Goal: Task Accomplishment & Management: Use online tool/utility

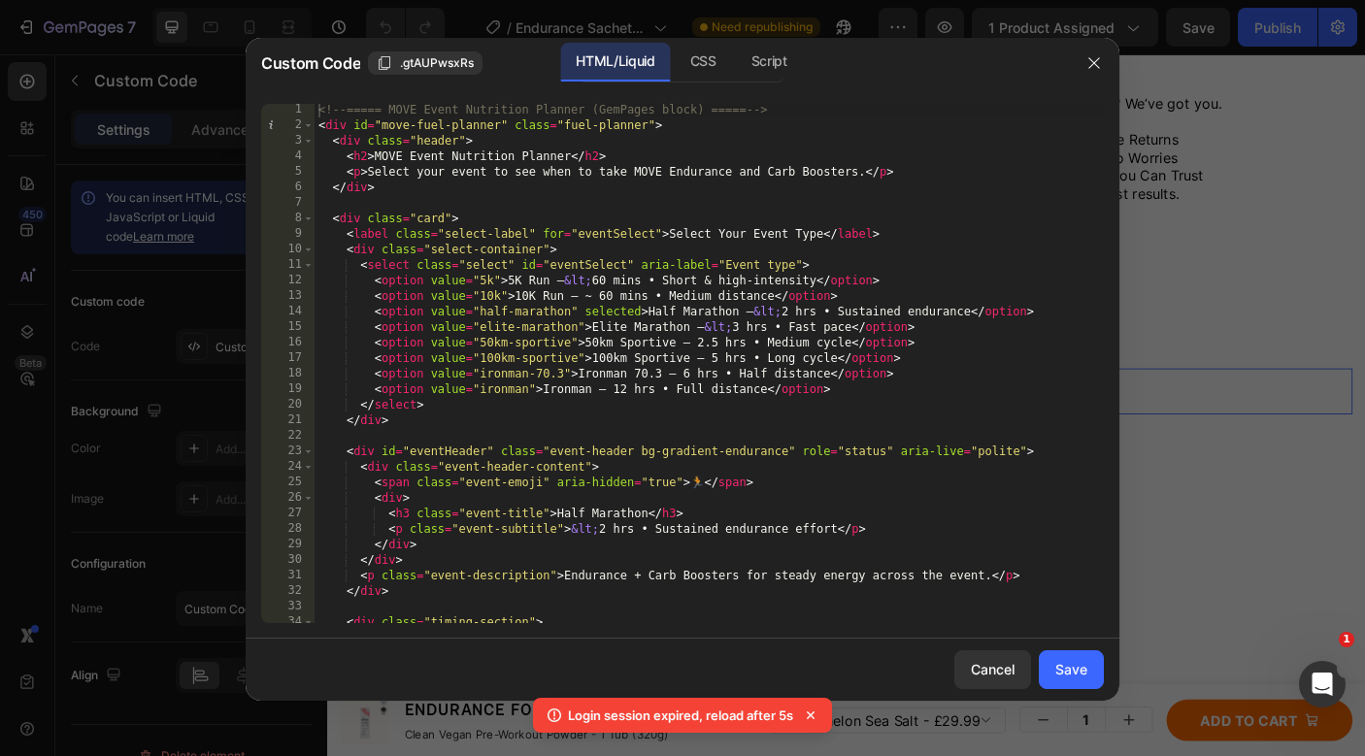
scroll to position [2, 0]
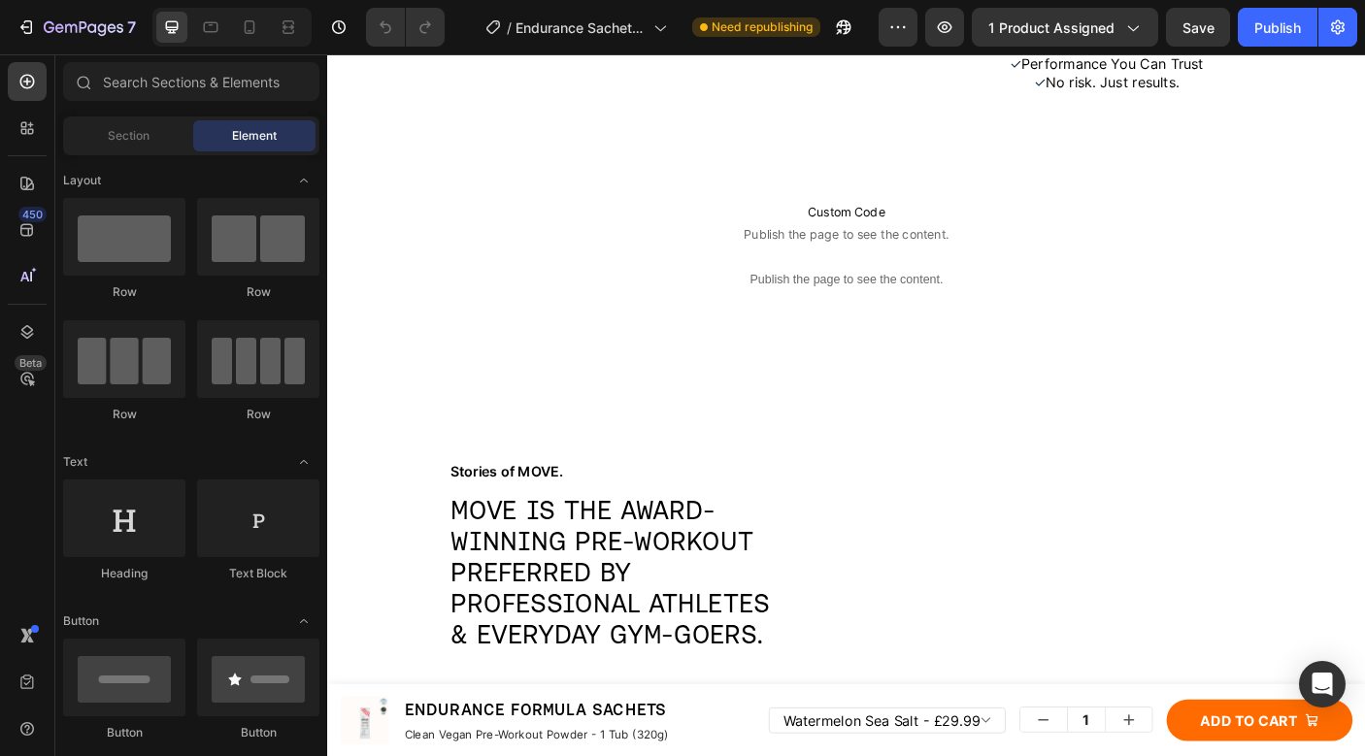
scroll to position [8776, 0]
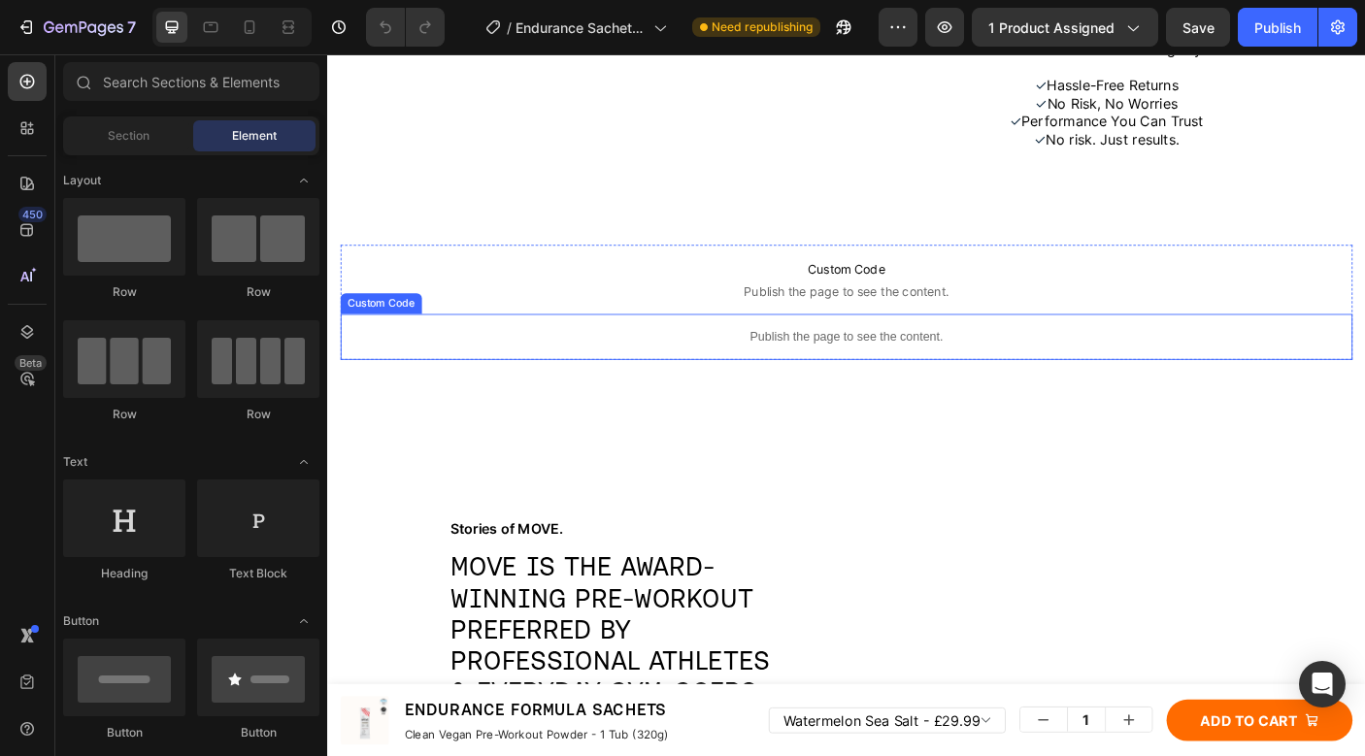
click at [887, 382] on p "Publish the page to see the content." at bounding box center [910, 371] width 1136 height 20
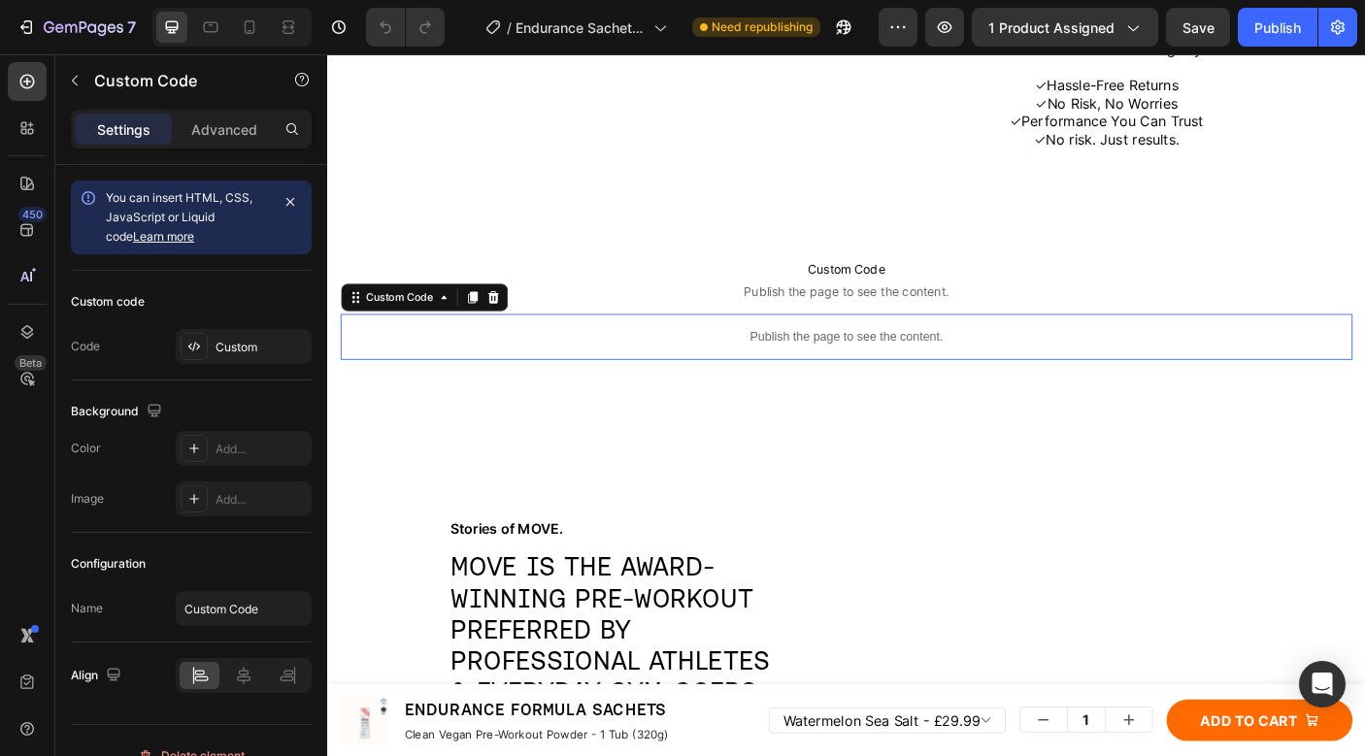
click at [887, 382] on p "Publish the page to see the content." at bounding box center [910, 371] width 1136 height 20
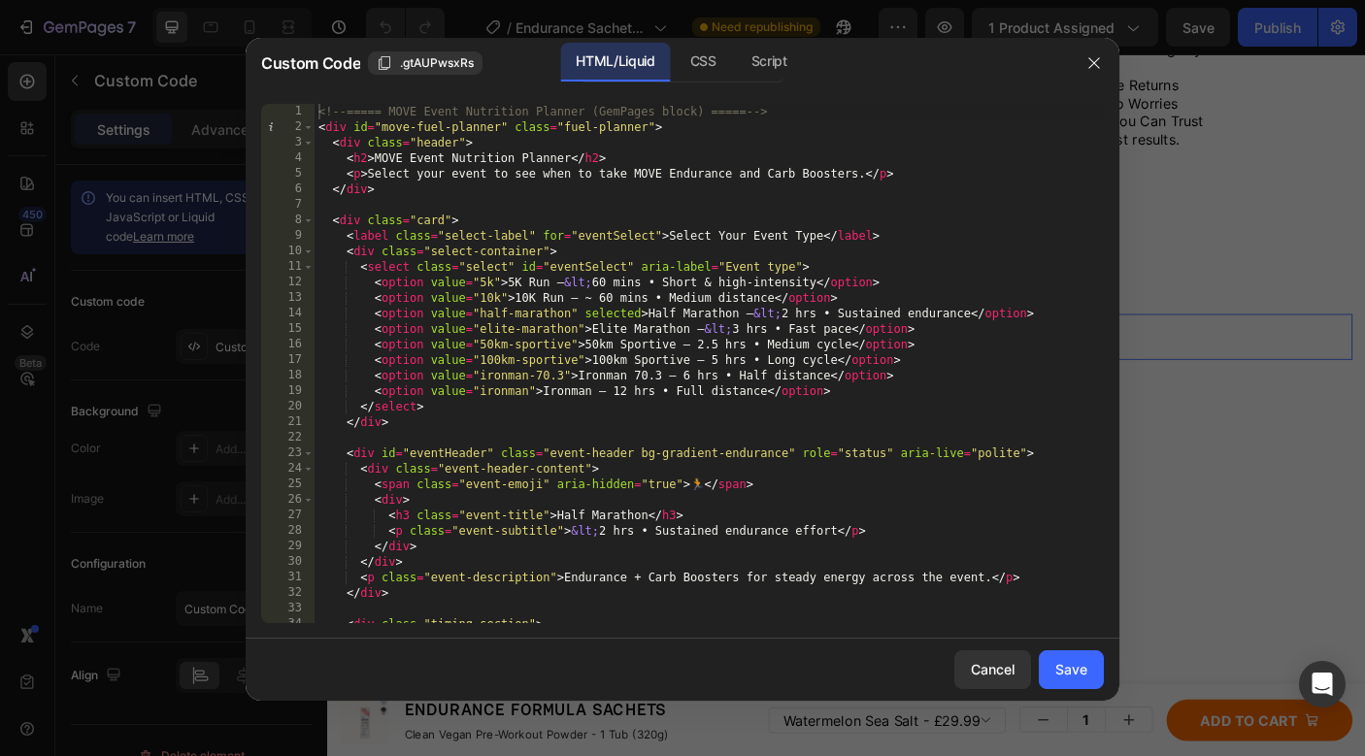
click at [651, 306] on div "<!-- ===== MOVE Event Nutrition Planner (GemPages block) ===== --> < div id = "…" at bounding box center [709, 379] width 789 height 550
type textarea "</script> <!-- ===== /MOVE Event Nutrition Planner ===== -->"
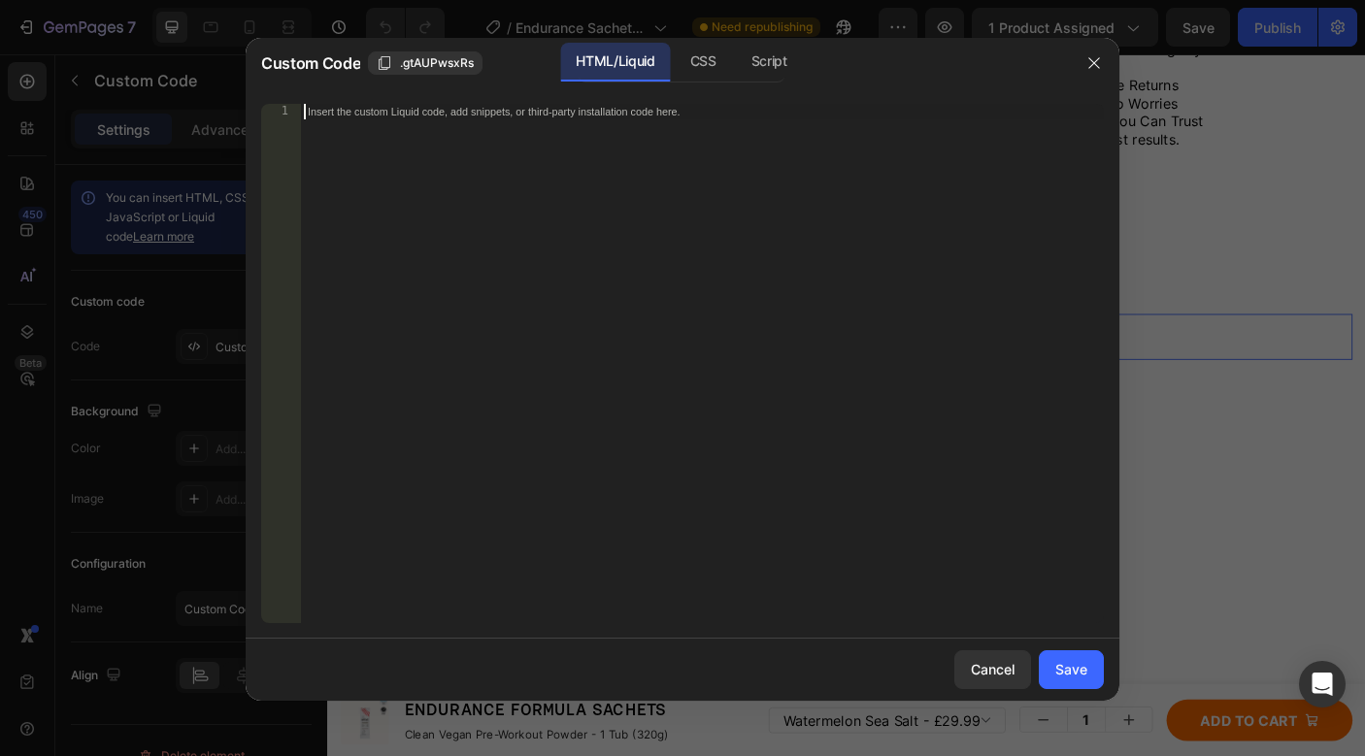
paste textarea "<!-- ===== /MOVE Event Nutrition Planner ===== -->"
type textarea "<!-- ===== /MOVE Event Nutrition Planner ===== -->"
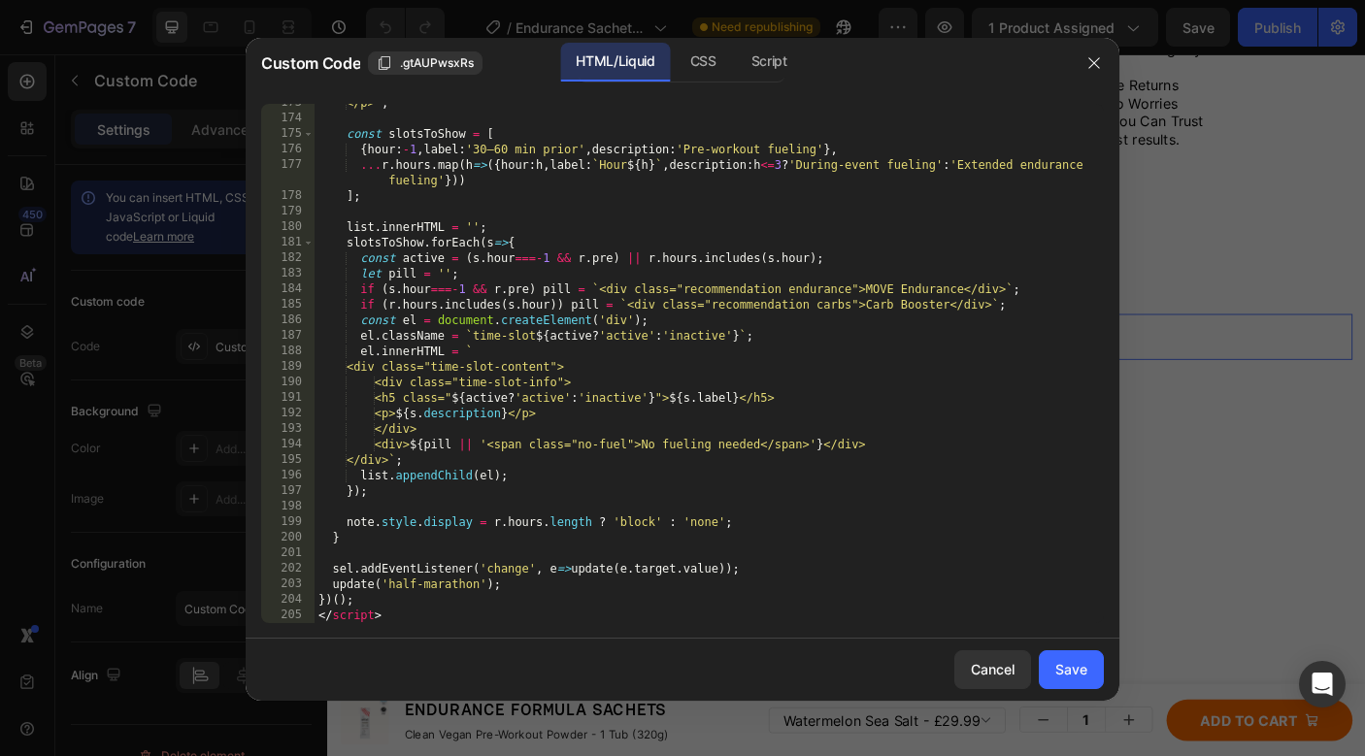
click at [1080, 675] on div "Save" at bounding box center [1071, 669] width 32 height 20
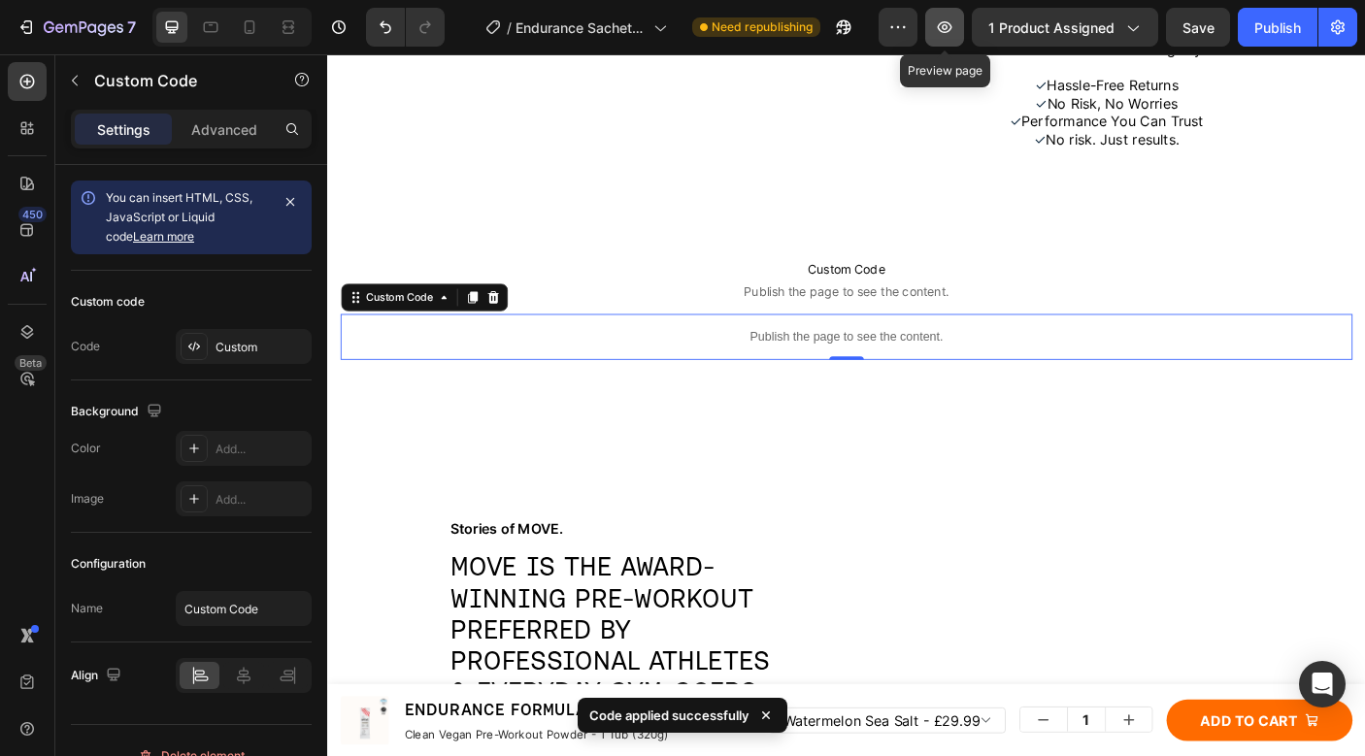
click at [938, 31] on icon "button" at bounding box center [944, 26] width 19 height 19
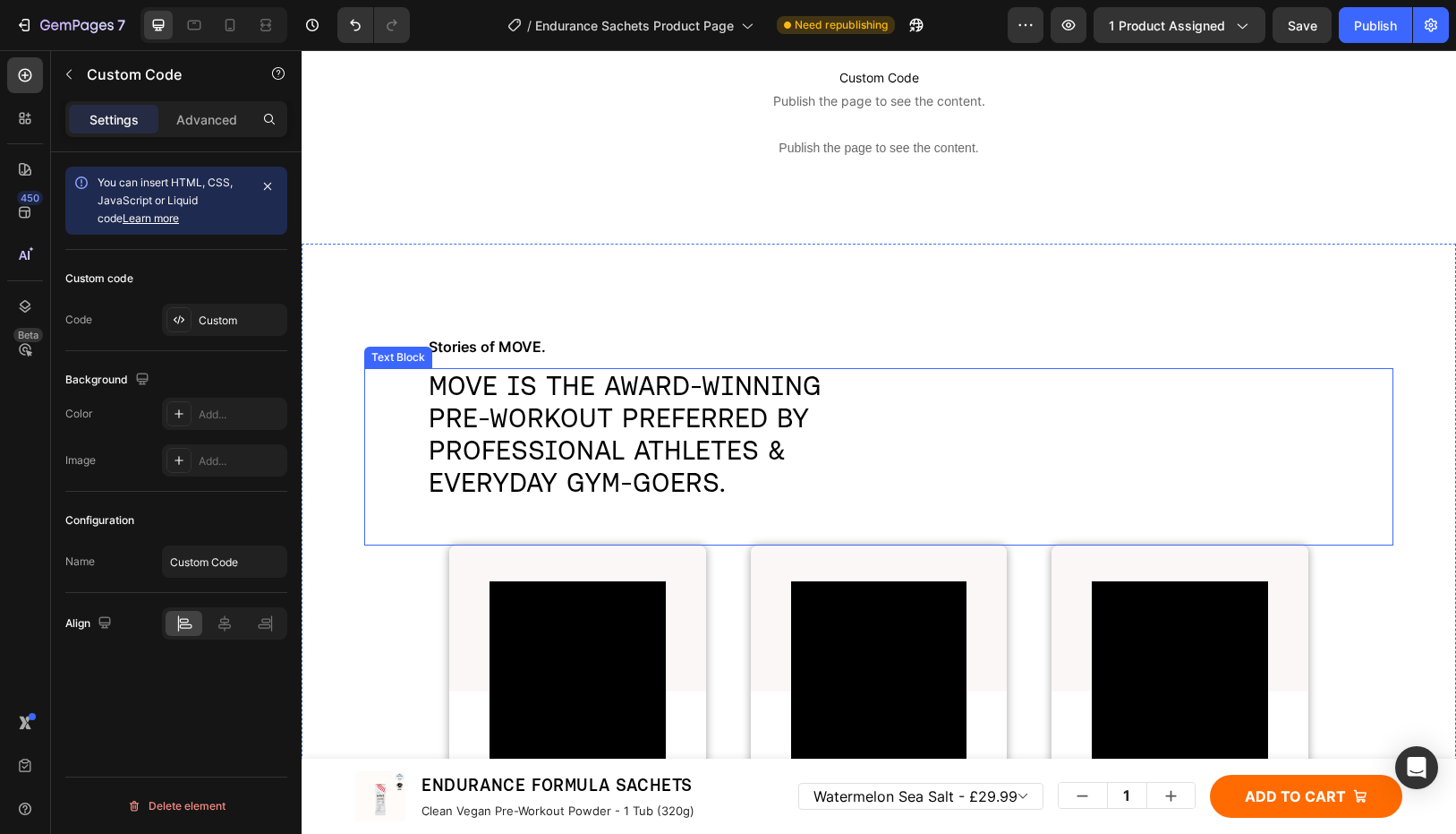
scroll to position [8294, 0]
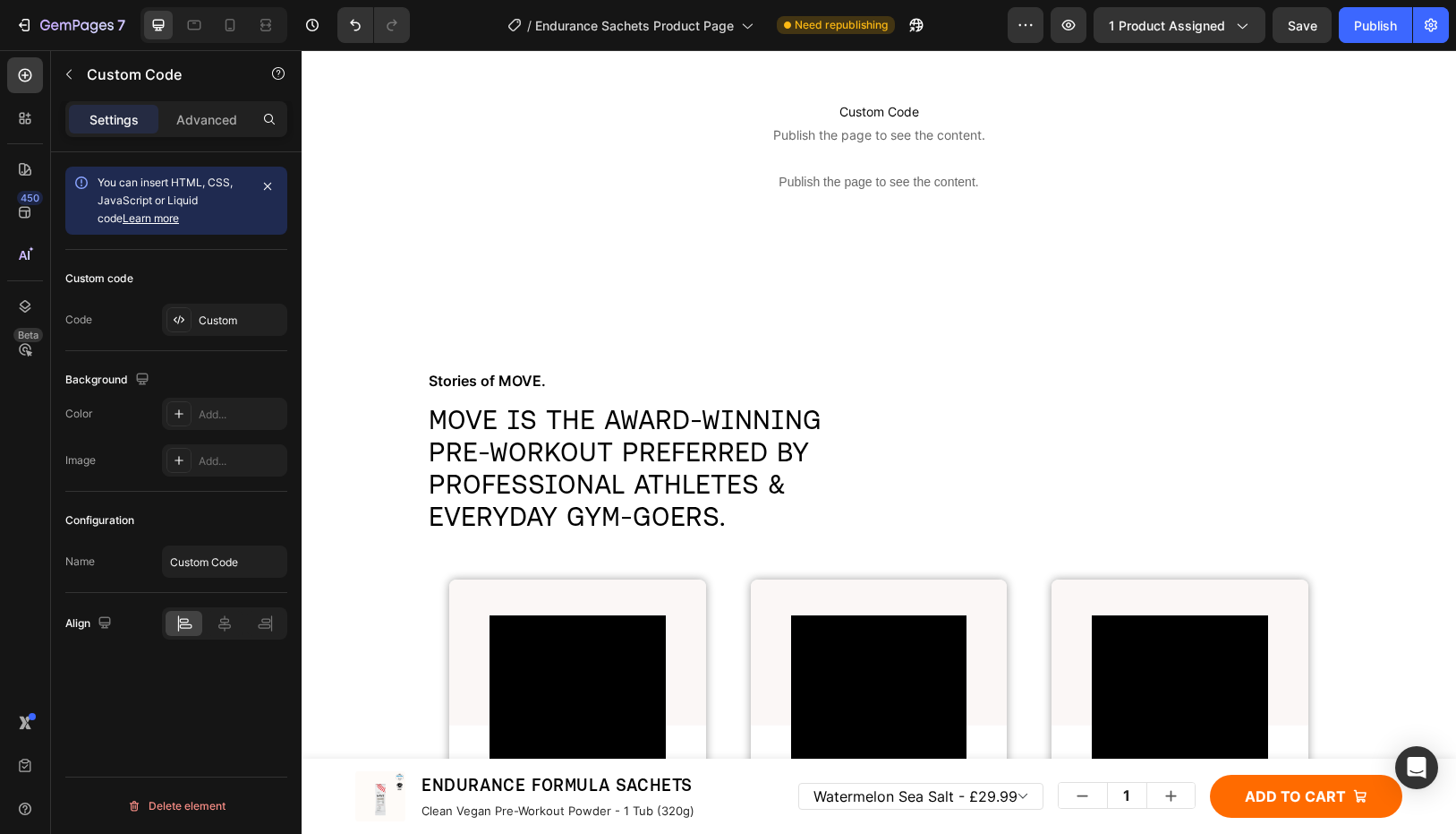
click at [865, 188] on p "Publish the page to see the content." at bounding box center [879, 182] width 1074 height 18
click at [864, 188] on p "Publish the page to see the content." at bounding box center [879, 182] width 1074 height 18
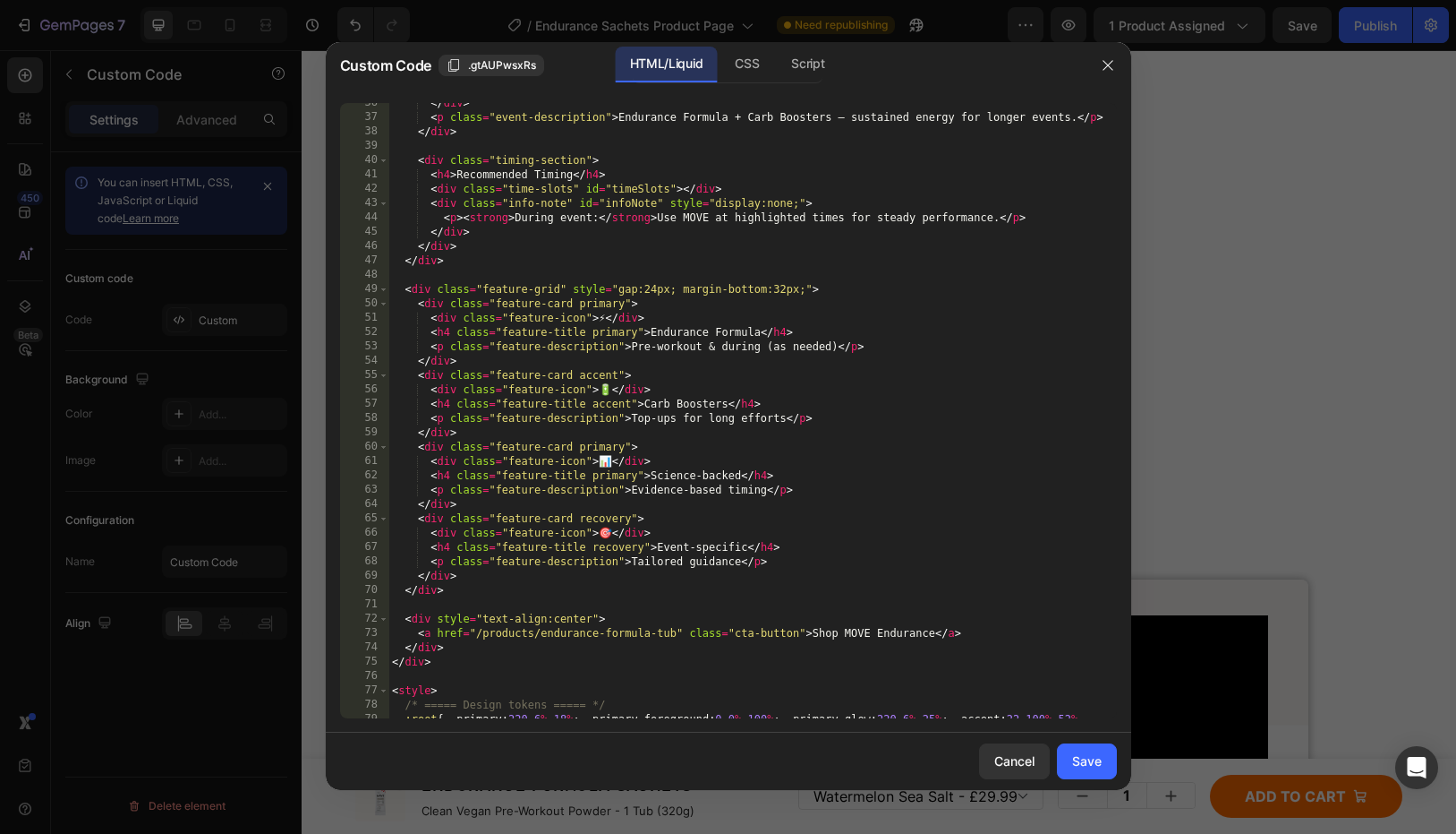
scroll to position [0, 0]
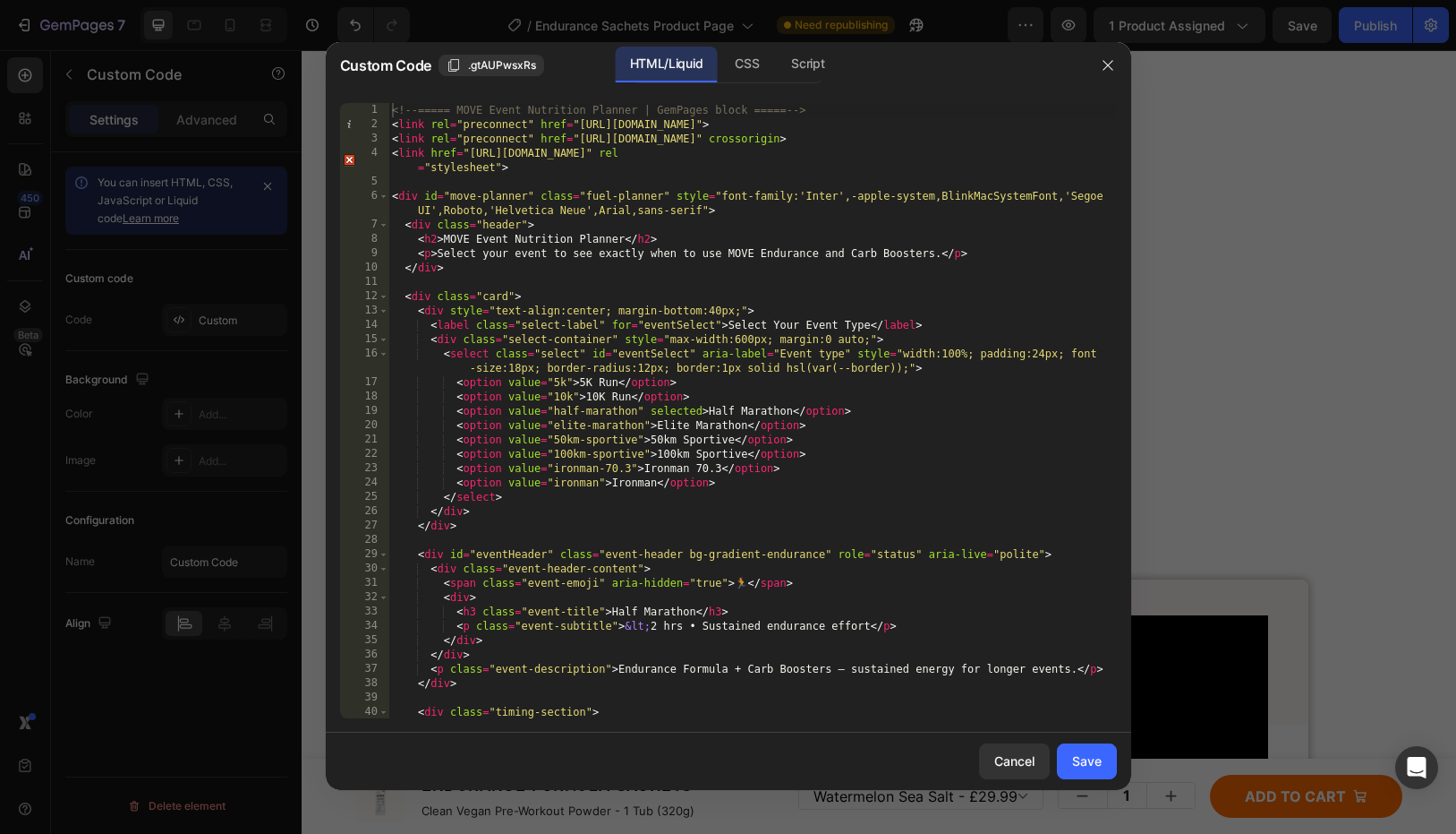
click at [879, 269] on div "<!-- ===== MOVE Event Nutrition Planner | GemPages block ===== --> < link rel =…" at bounding box center [752, 425] width 728 height 644
type textarea "</script> <!-- ===== /MOVE Event Nutrition Planner ===== -->"
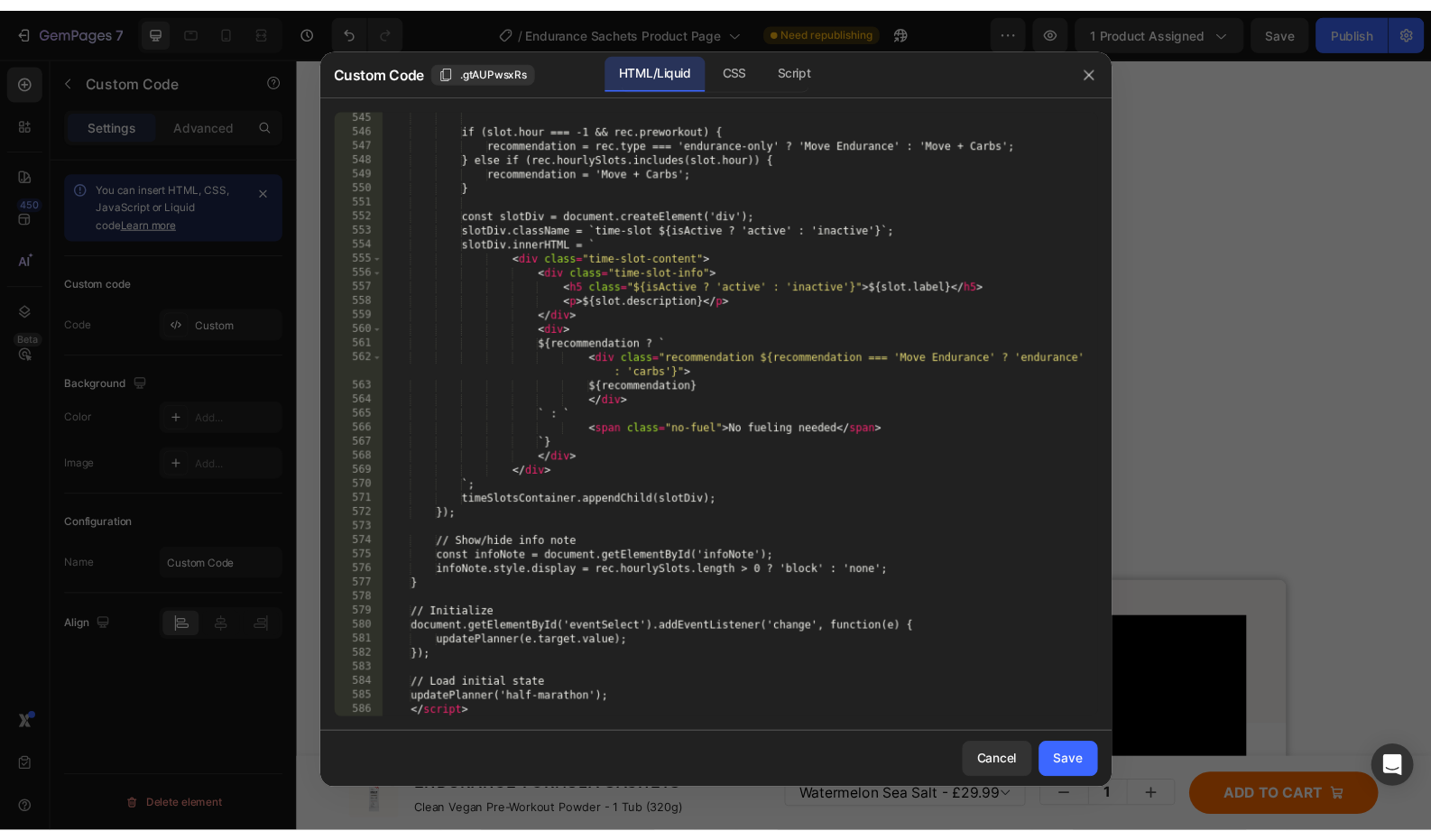
scroll to position [8198, 0]
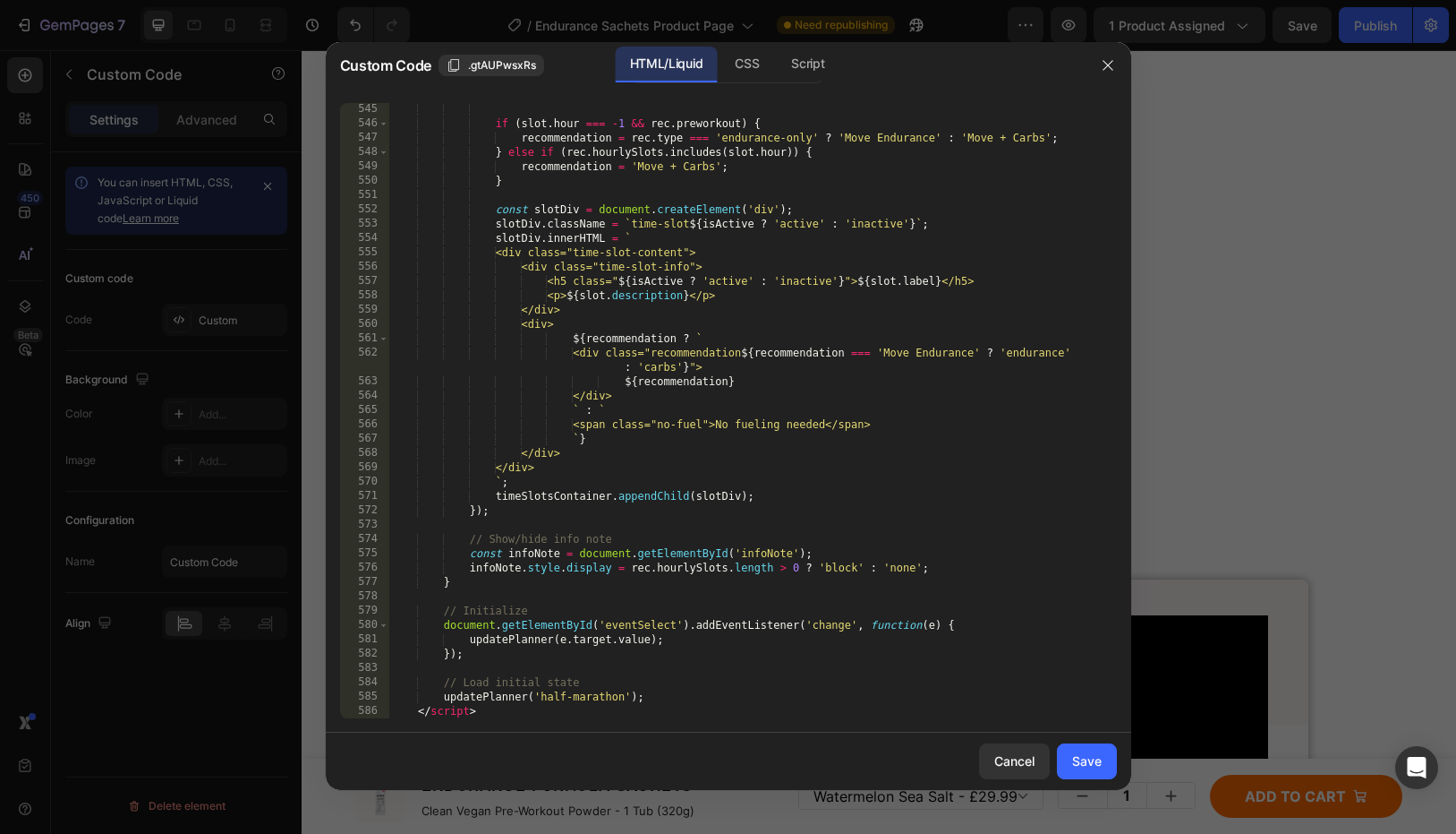
click at [1081, 697] on div "Save" at bounding box center [1087, 760] width 30 height 18
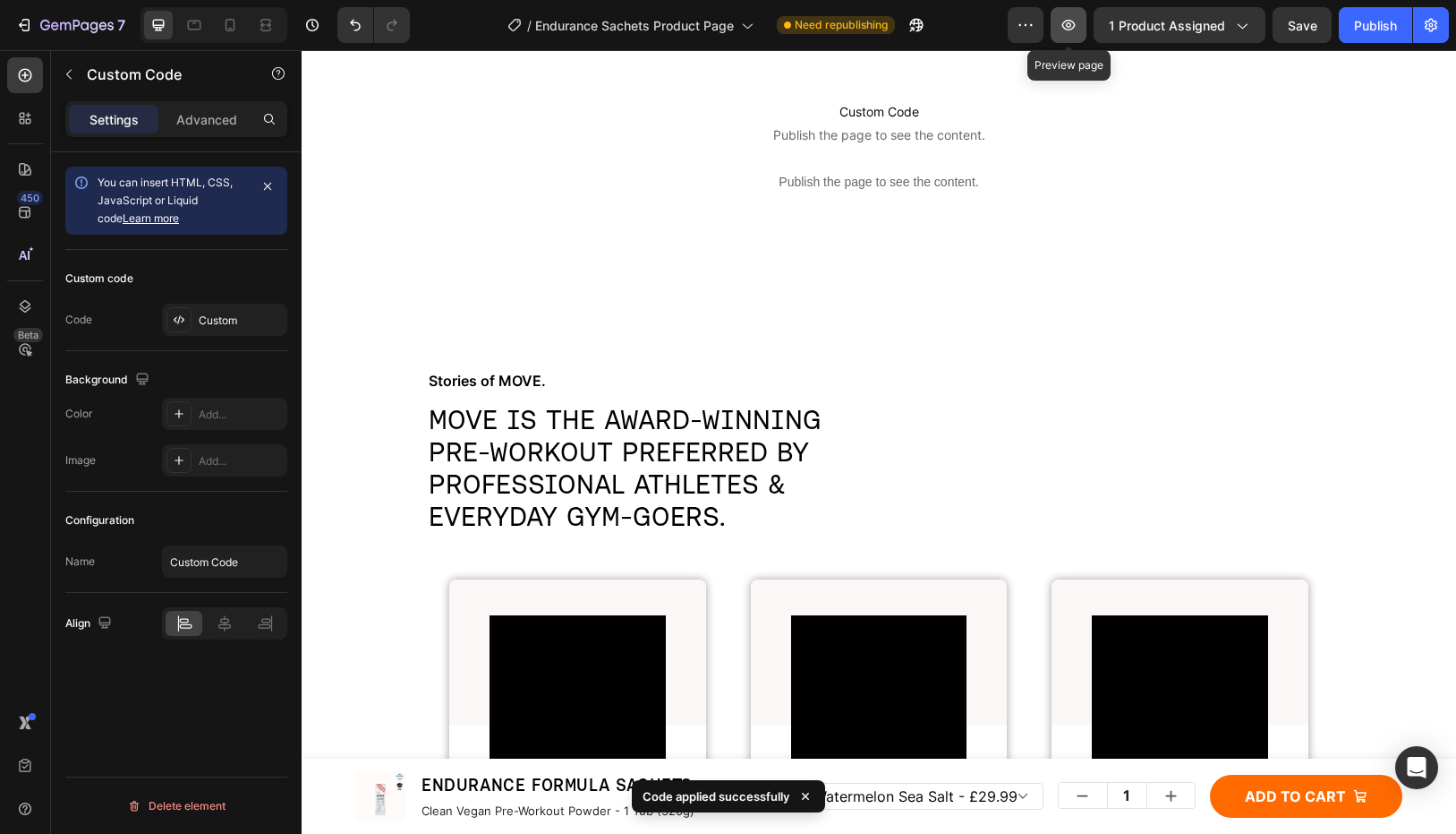
click at [1068, 27] on icon "button" at bounding box center [1069, 25] width 14 height 11
